Goal: Check status: Check status

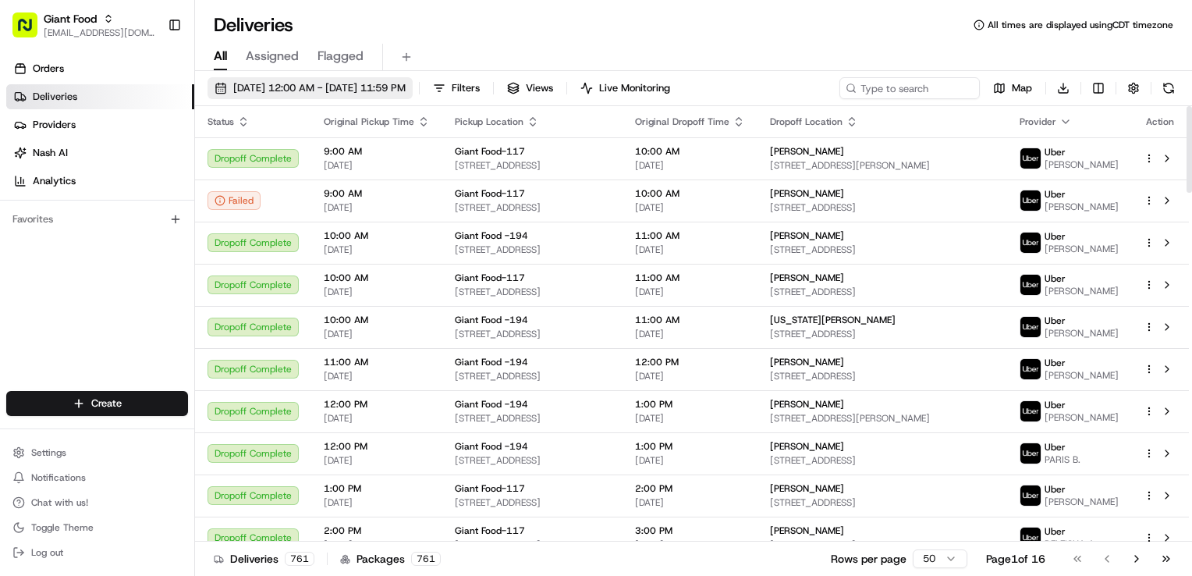
click at [359, 90] on span "[DATE] 12:00 AM - [DATE] 11:59 PM" at bounding box center [319, 88] width 172 height 14
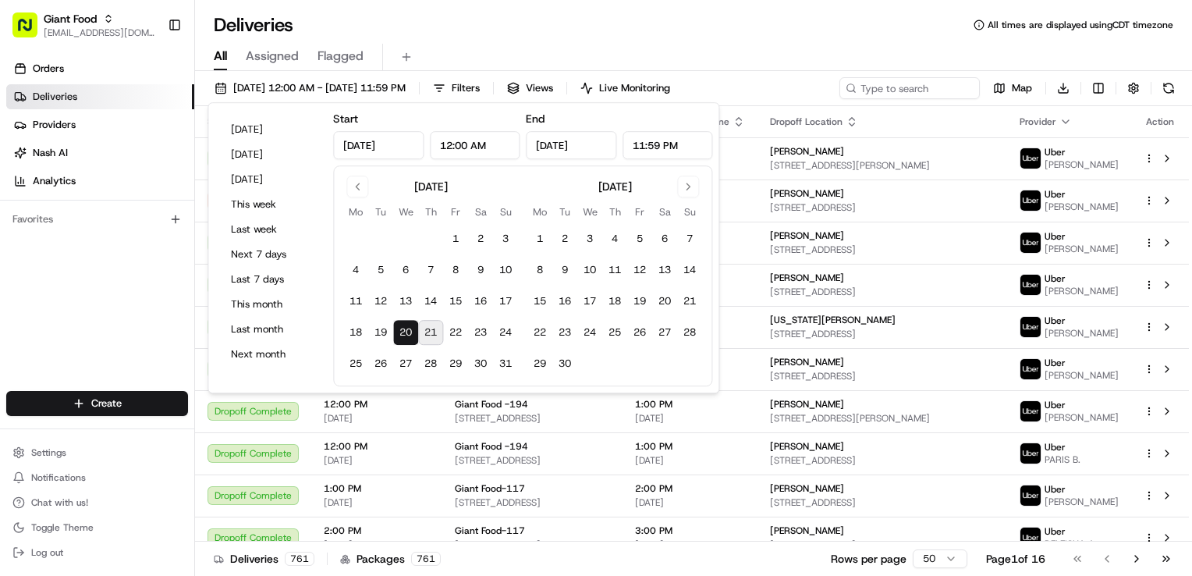
click at [436, 334] on button "21" at bounding box center [430, 332] width 25 height 25
type input "[DATE]"
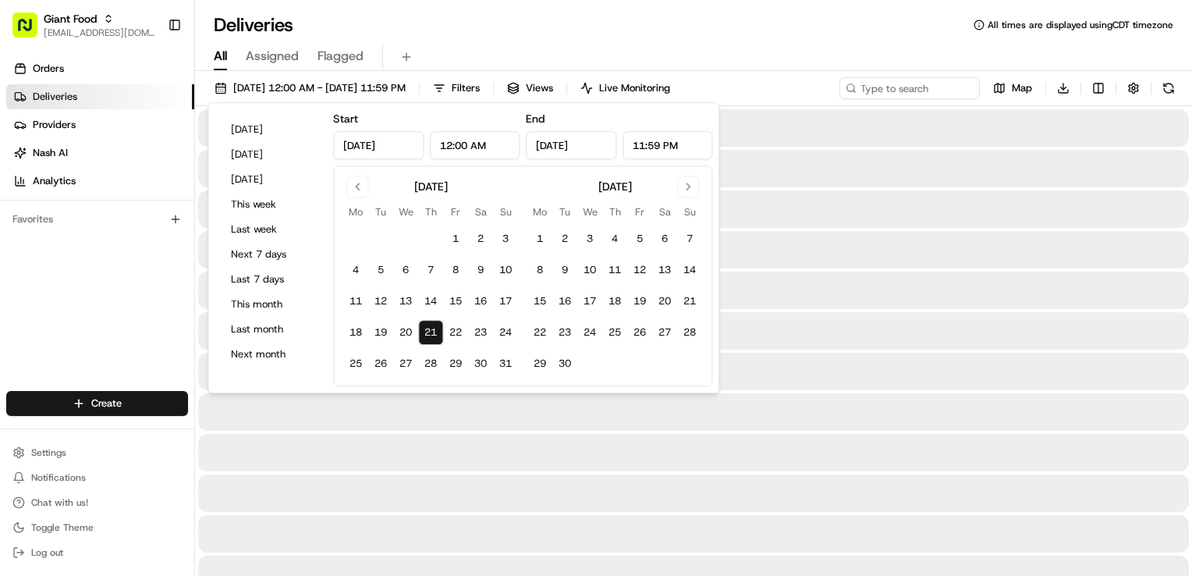
click at [782, 46] on div "All Assigned Flagged" at bounding box center [693, 57] width 997 height 27
